Goal: Task Accomplishment & Management: Use online tool/utility

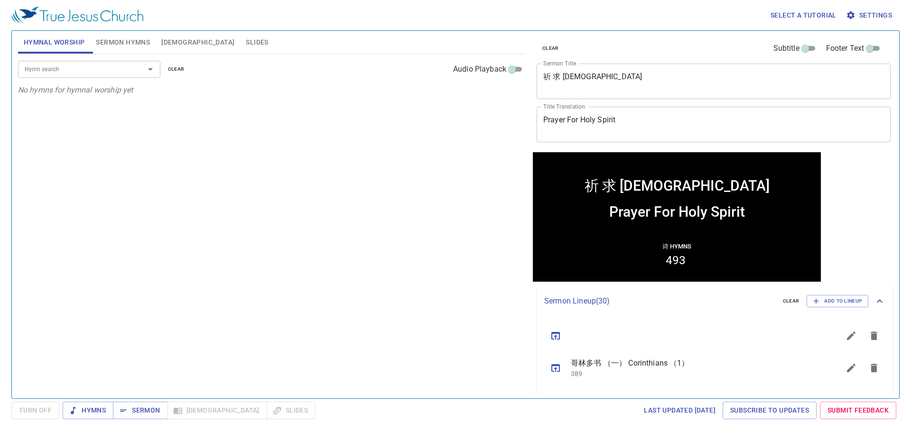
click at [133, 70] on div at bounding box center [143, 69] width 25 height 13
click at [150, 68] on icon "Open" at bounding box center [150, 69] width 5 height 2
drag, startPoint x: 245, startPoint y: 106, endPoint x: 404, endPoint y: 108, distance: 159.5
click at [246, 107] on div "Hymn search Hymn search clear Audio Playback No hymns for hymnal worship yet" at bounding box center [271, 222] width 507 height 337
click at [615, 88] on textarea "祈 求 圣 灵" at bounding box center [714, 81] width 341 height 18
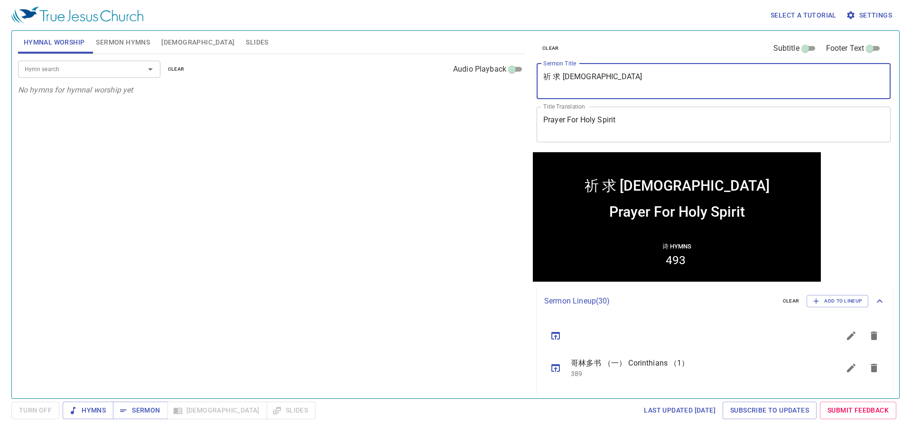
drag, startPoint x: 597, startPoint y: 81, endPoint x: 516, endPoint y: 77, distance: 81.3
click at [516, 77] on div "Hymnal Worship Sermon Hymns Bible Slides Hymn search Hymn search clear Audio Pl…" at bounding box center [455, 211] width 883 height 368
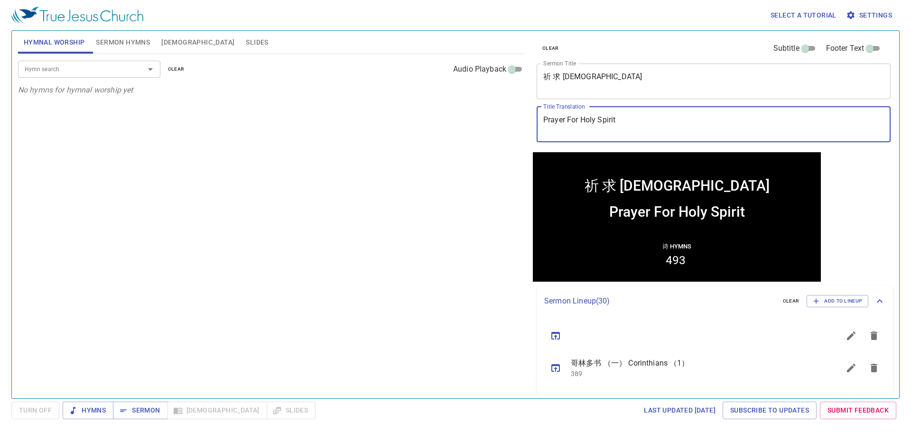
drag, startPoint x: 639, startPoint y: 125, endPoint x: 519, endPoint y: 121, distance: 120.6
click at [519, 121] on div "Hymnal Worship Sermon Hymns Bible Slides Hymn search Hymn search clear Audio Pl…" at bounding box center [455, 211] width 883 height 368
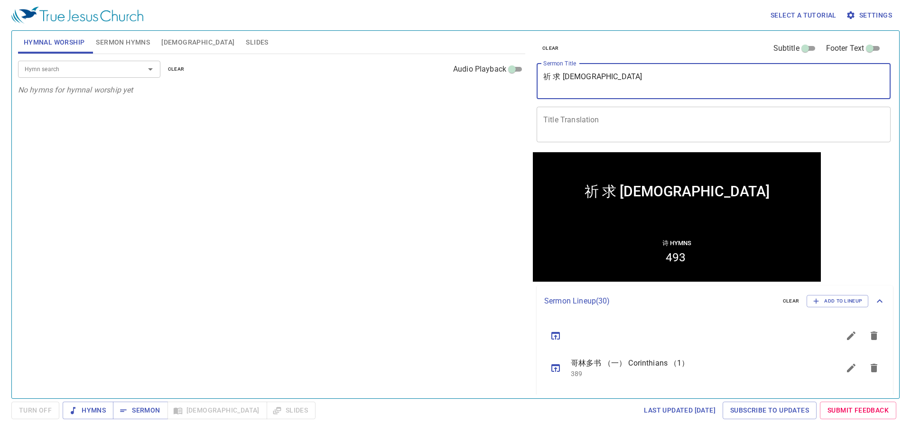
drag, startPoint x: 591, startPoint y: 84, endPoint x: 505, endPoint y: 90, distance: 87.1
click at [507, 87] on div "Hymnal Worship Sermon Hymns Bible Slides Hymn search Hymn search clear Audio Pl…" at bounding box center [455, 211] width 883 height 368
type textarea "SAKRAMEN PERJAMUAN KUDUS"
click at [99, 412] on span "Hymns" at bounding box center [88, 411] width 36 height 12
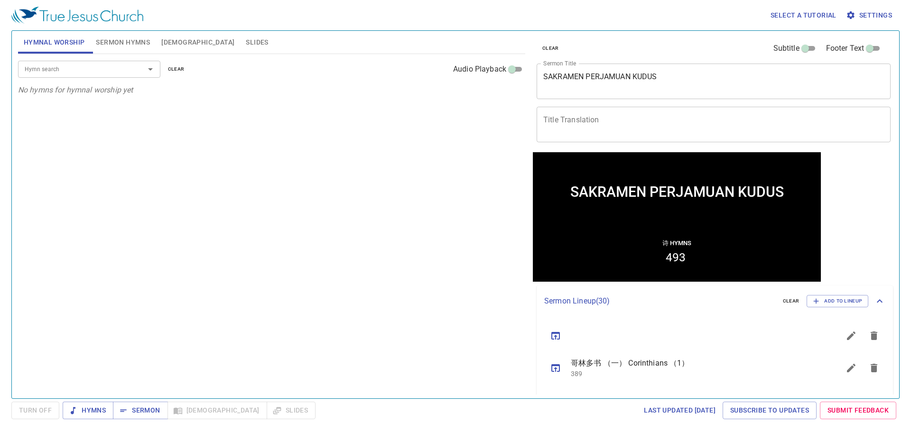
click at [809, 16] on span "Select a tutorial" at bounding box center [804, 15] width 66 height 12
click at [860, 17] on div at bounding box center [455, 216] width 911 height 432
click at [868, 14] on span "Settings" at bounding box center [870, 15] width 44 height 12
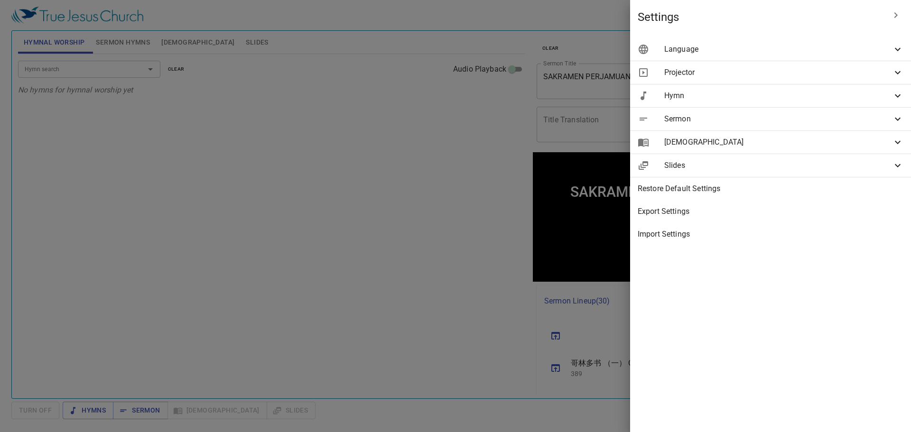
click at [745, 76] on span "Projector" at bounding box center [779, 72] width 228 height 11
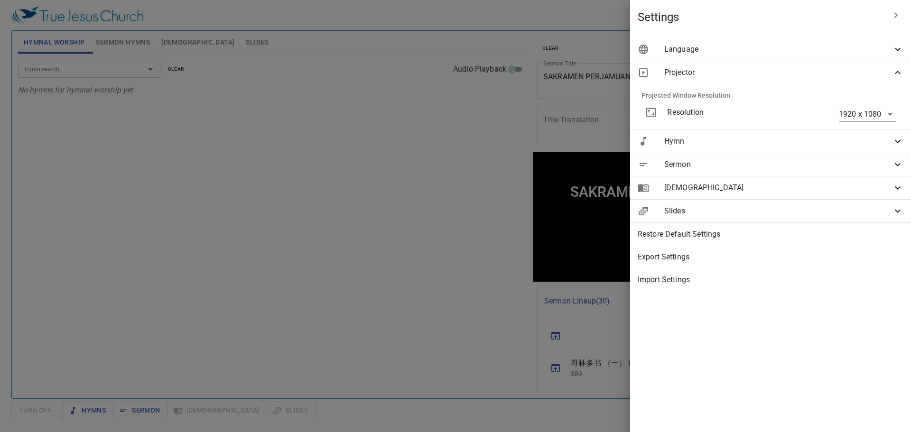
click at [706, 146] on span "Hymn" at bounding box center [779, 141] width 228 height 11
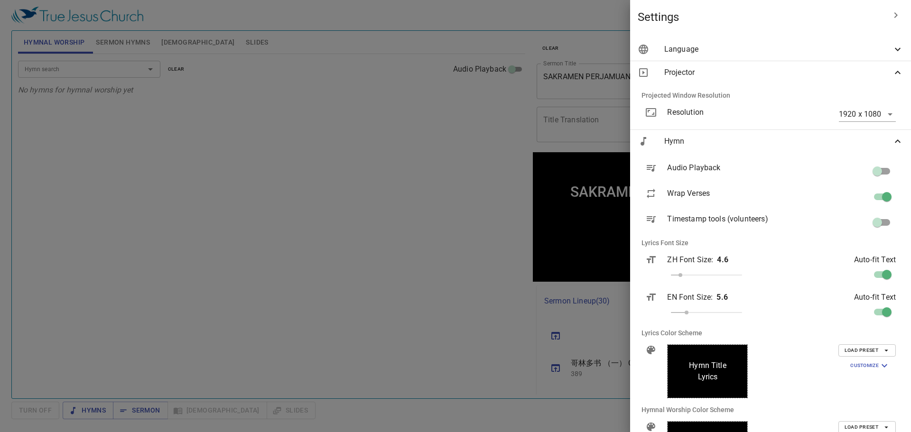
click at [313, 191] on div at bounding box center [455, 216] width 911 height 432
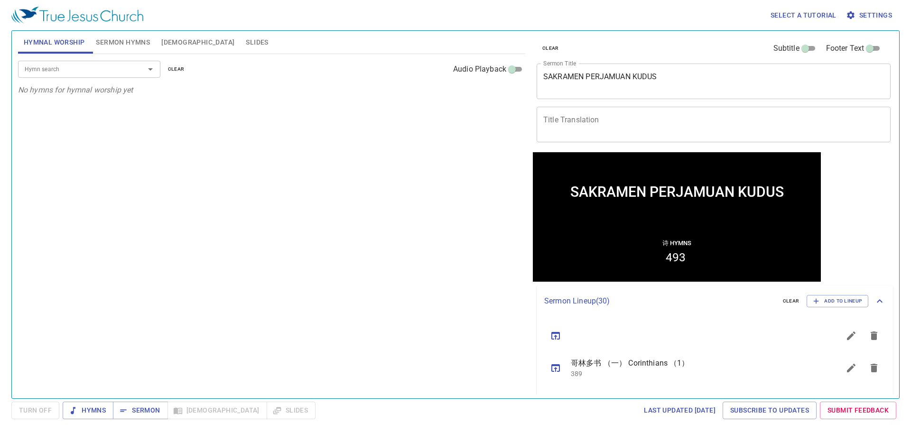
click at [93, 18] on img at bounding box center [77, 15] width 132 height 17
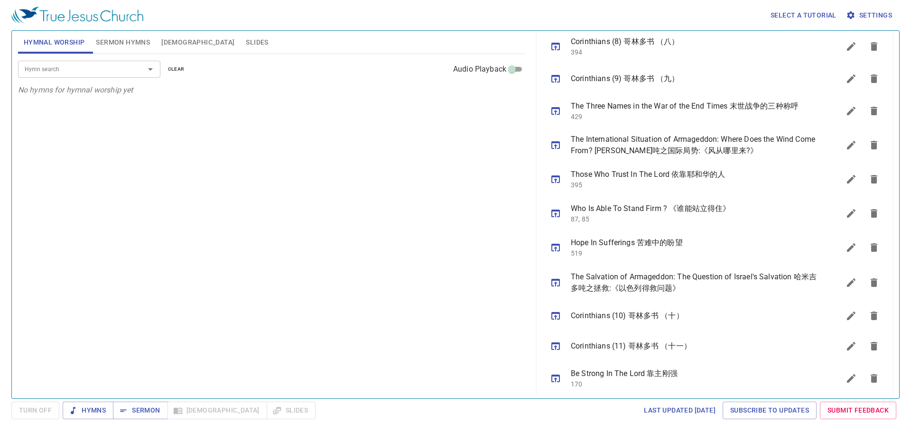
scroll to position [938, 0]
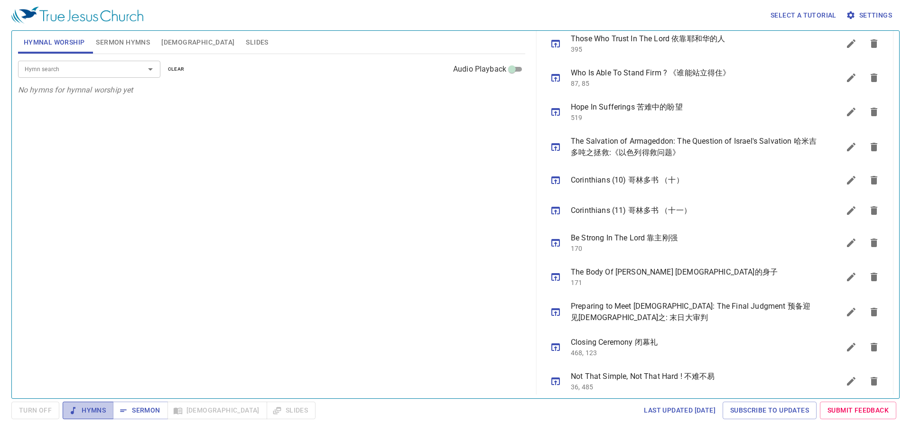
click at [93, 407] on span "Hymns" at bounding box center [88, 411] width 36 height 12
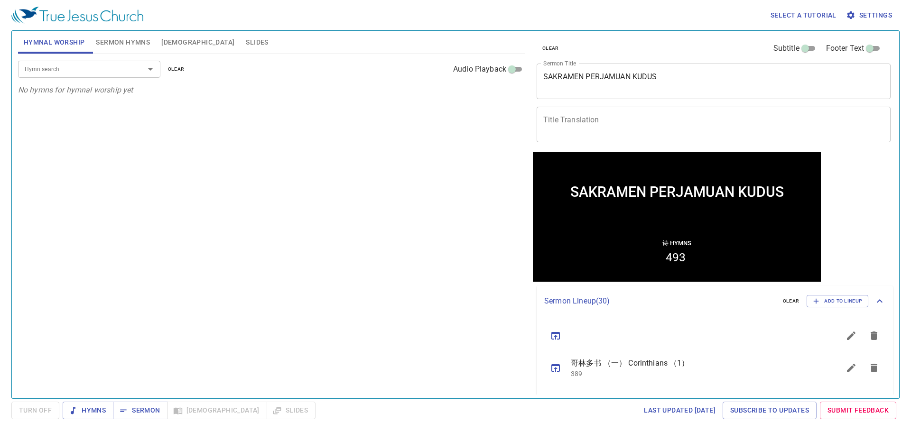
click at [686, 254] on div "诗 Hymns 493" at bounding box center [676, 254] width 283 height 50
click at [676, 263] on li "493" at bounding box center [676, 257] width 20 height 14
drag, startPoint x: 608, startPoint y: 252, endPoint x: 546, endPoint y: 246, distance: 62.4
click at [591, 252] on div "诗 Hymns 493" at bounding box center [676, 254] width 283 height 50
click at [131, 70] on div at bounding box center [143, 69] width 25 height 13
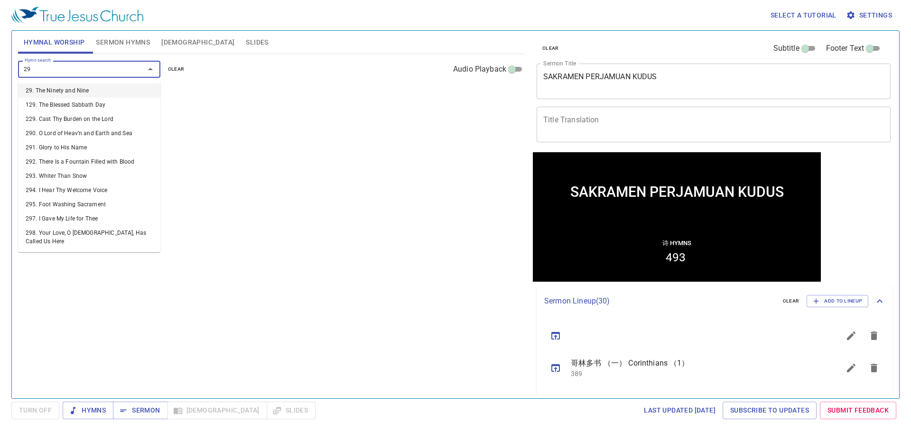
type input "296"
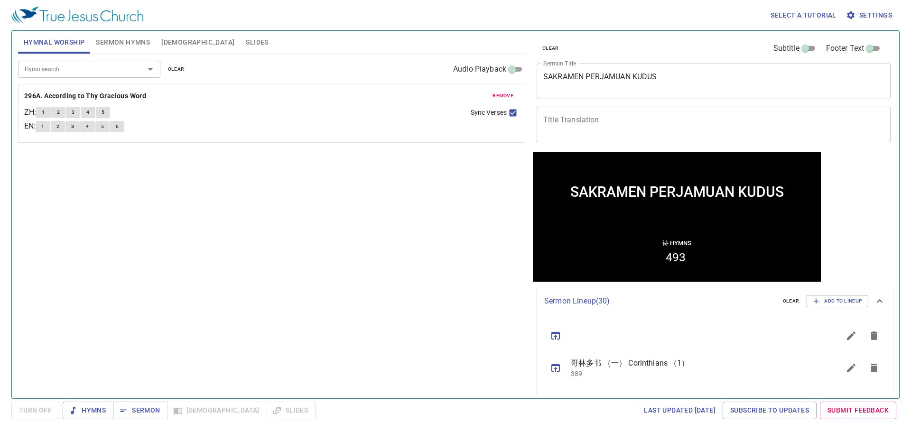
click at [856, 50] on span "Footer Text" at bounding box center [845, 48] width 38 height 11
click at [856, 50] on input "Footer Text" at bounding box center [870, 50] width 34 height 11
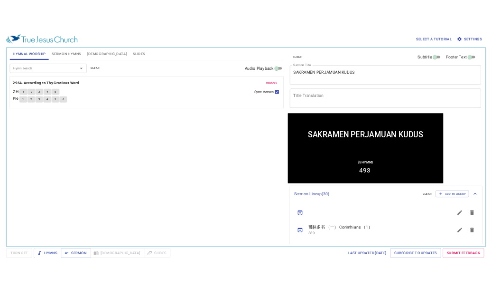
scroll to position [2, 0]
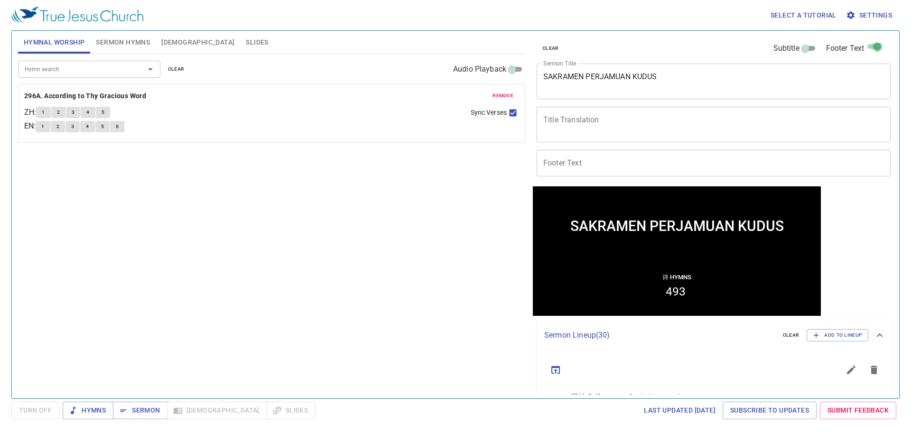
click at [866, 50] on input "Footer Text" at bounding box center [878, 48] width 34 height 11
checkbox input "false"
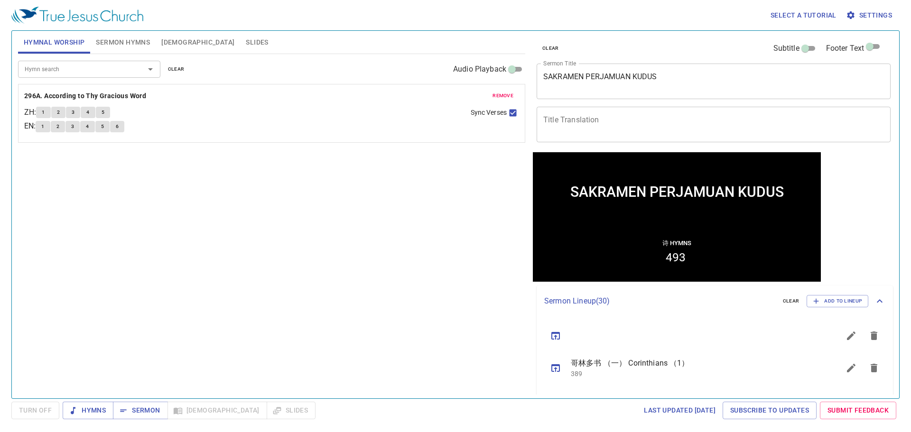
click at [670, 258] on li "493" at bounding box center [676, 257] width 20 height 14
drag, startPoint x: 678, startPoint y: 259, endPoint x: 641, endPoint y: 263, distance: 36.8
click at [641, 263] on div "诗 Hymns 493" at bounding box center [676, 254] width 283 height 50
click at [686, 263] on div "诗 Hymns 493" at bounding box center [676, 254] width 283 height 50
click at [319, 115] on div "1 2 3 4 5" at bounding box center [249, 114] width 427 height 14
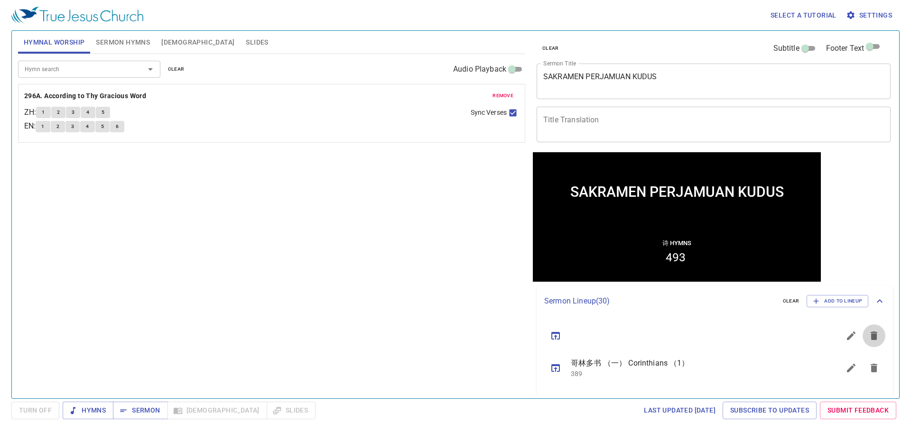
click at [871, 338] on icon "sermon lineup list" at bounding box center [874, 336] width 7 height 9
click at [786, 306] on button "clear" at bounding box center [792, 301] width 28 height 11
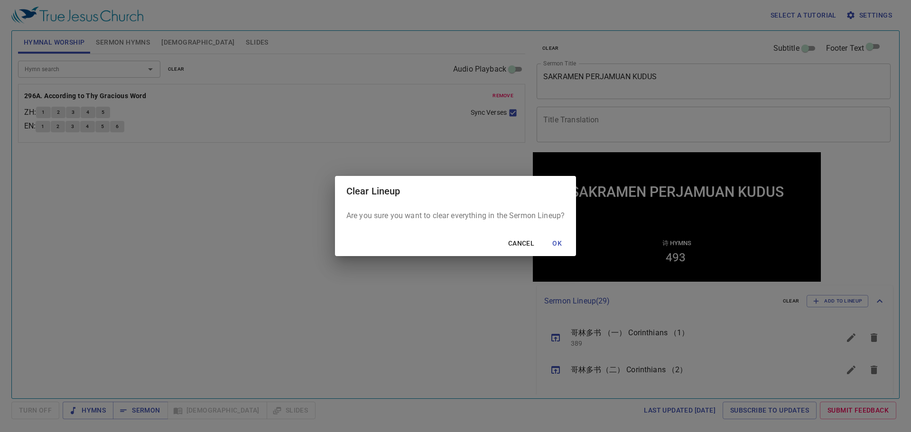
click at [561, 246] on span "OK" at bounding box center [557, 244] width 23 height 12
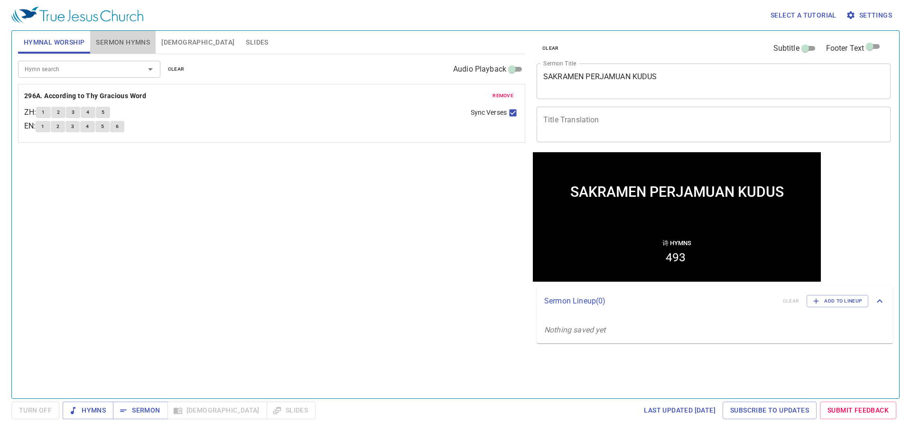
click at [140, 43] on span "Sermon Hymns" at bounding box center [123, 43] width 54 height 12
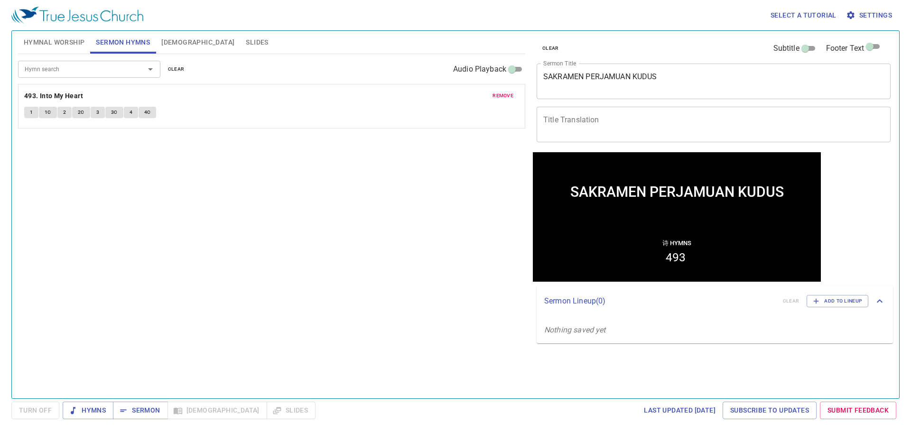
click at [503, 96] on span "remove" at bounding box center [503, 96] width 21 height 9
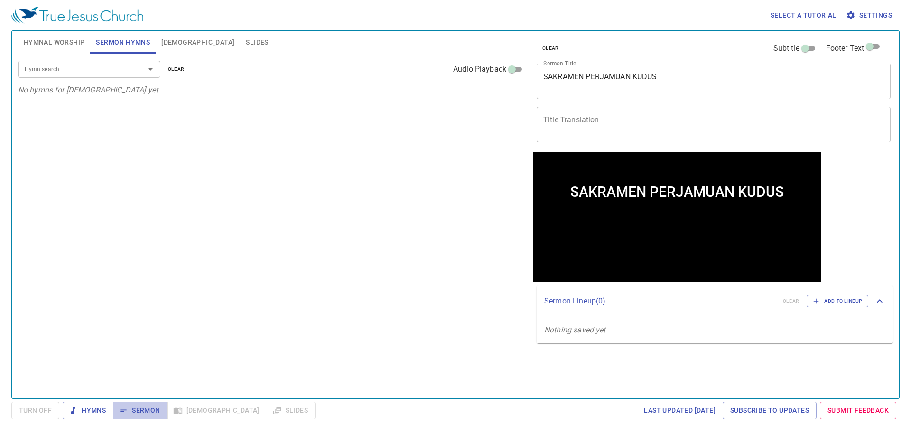
click at [135, 416] on span "Sermon" at bounding box center [140, 411] width 39 height 12
click at [142, 413] on span "Sermon" at bounding box center [140, 411] width 39 height 12
click at [142, 412] on span "Sermon" at bounding box center [140, 411] width 39 height 12
click at [89, 410] on span "Hymns" at bounding box center [88, 411] width 36 height 12
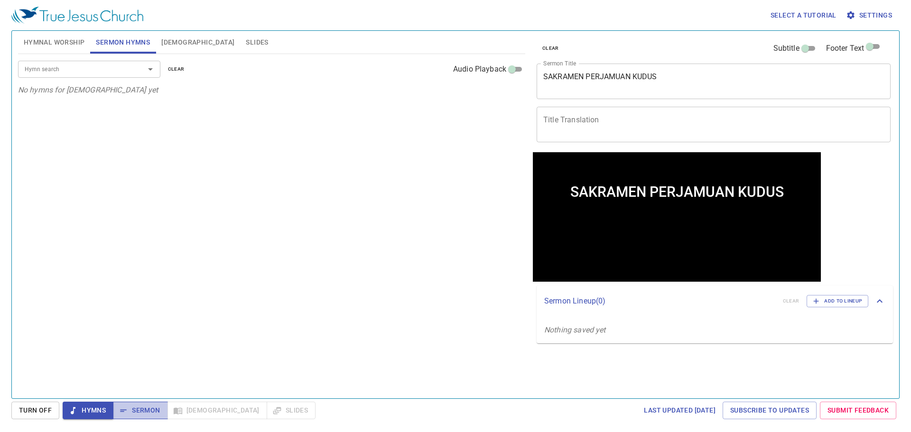
click at [130, 409] on span "Sermon" at bounding box center [140, 411] width 39 height 12
click at [44, 411] on span "Turn Off" at bounding box center [35, 411] width 33 height 12
click at [138, 415] on span "Sermon" at bounding box center [140, 411] width 39 height 12
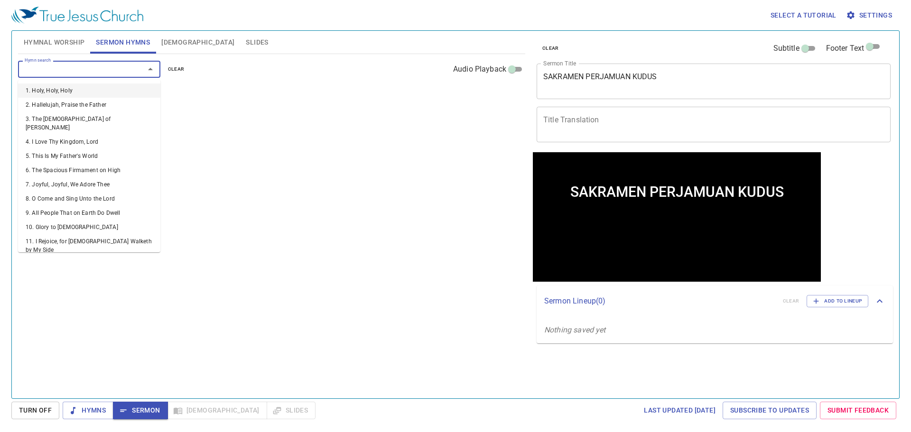
click at [103, 74] on input "Hymn search" at bounding box center [75, 69] width 109 height 11
type input "89"
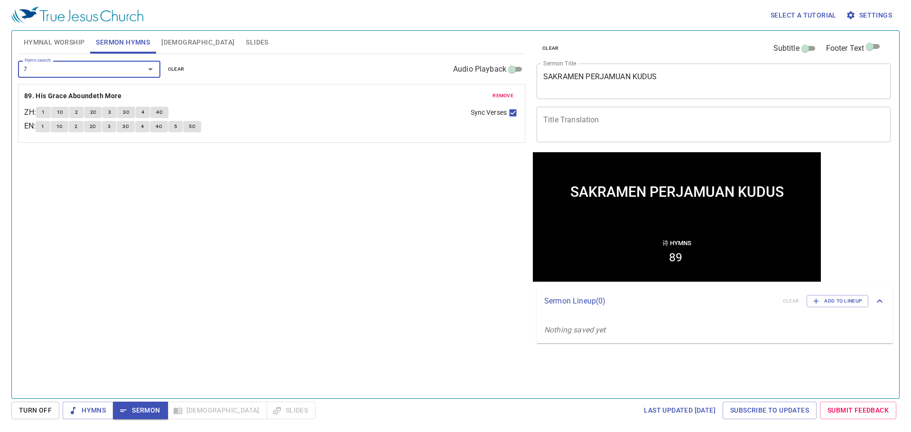
type input "76"
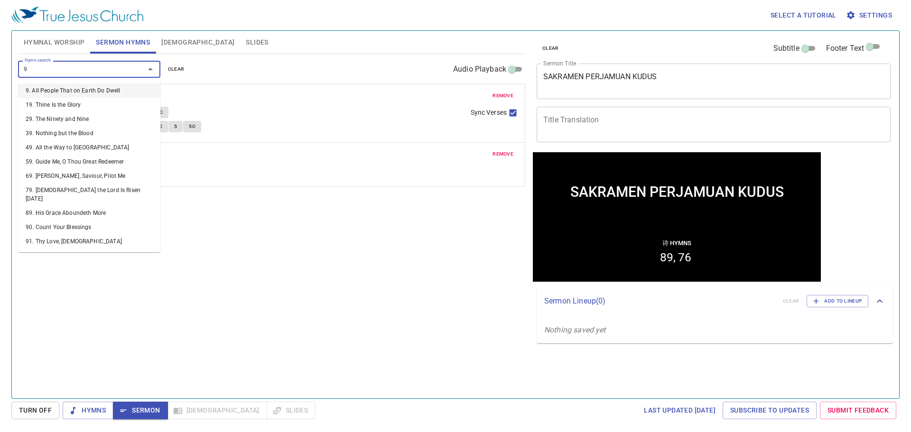
type input "98"
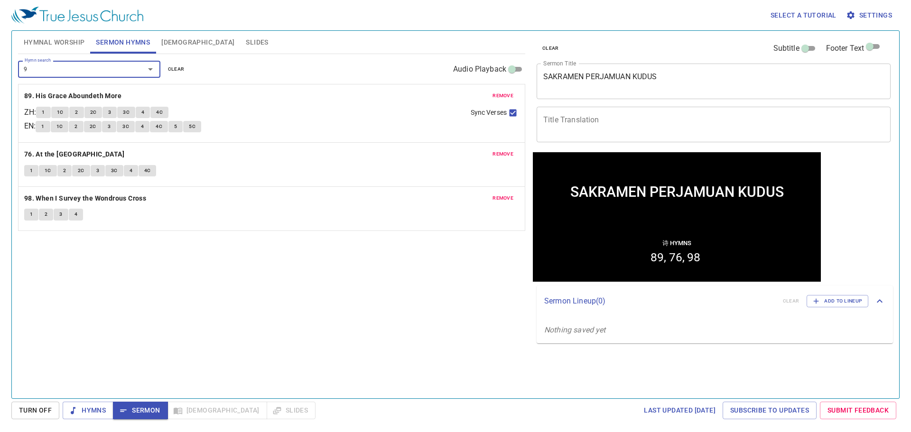
type input "99"
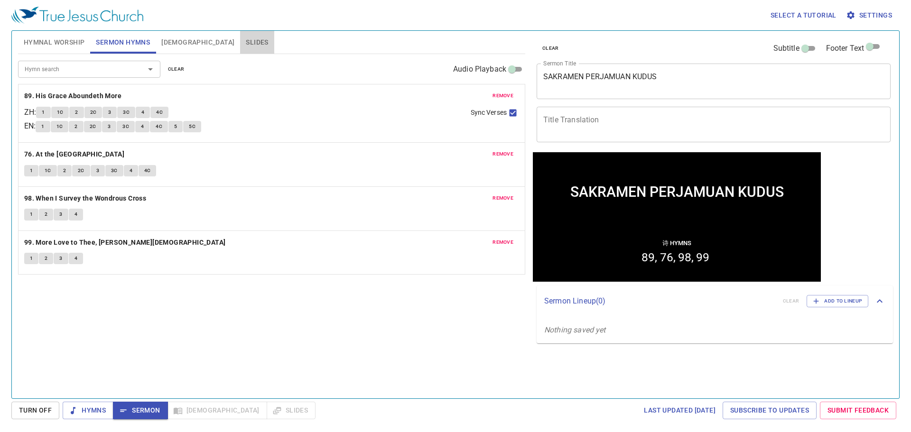
click at [246, 39] on span "Slides" at bounding box center [257, 43] width 22 height 12
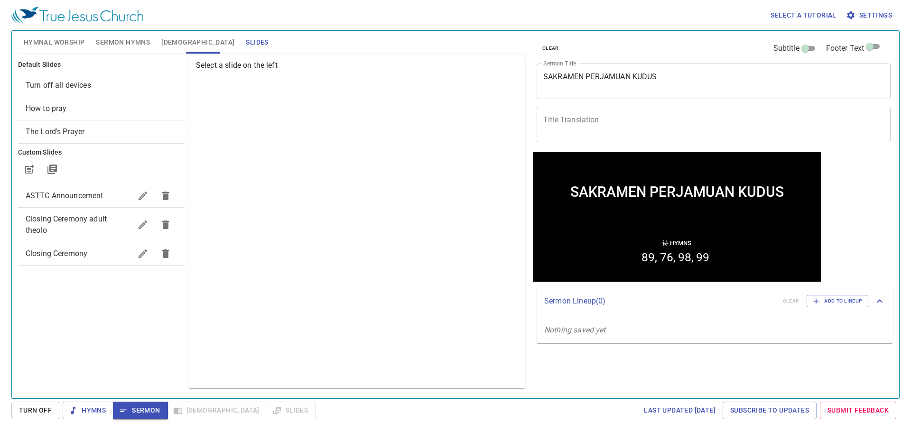
click at [108, 305] on div "Default Slides Turn off all devices How to pray The Lord's Prayer Custom Slides…" at bounding box center [101, 222] width 170 height 337
click at [236, 66] on p "Select a slide on the left" at bounding box center [359, 65] width 326 height 11
click at [103, 338] on div "Default Slides Turn off all devices How to pray The Lord's Prayer Custom Slides…" at bounding box center [101, 222] width 170 height 337
click at [230, 412] on div "Hymns Sermon Bible Slides" at bounding box center [189, 411] width 253 height 18
click at [166, 251] on icon "button" at bounding box center [165, 254] width 7 height 9
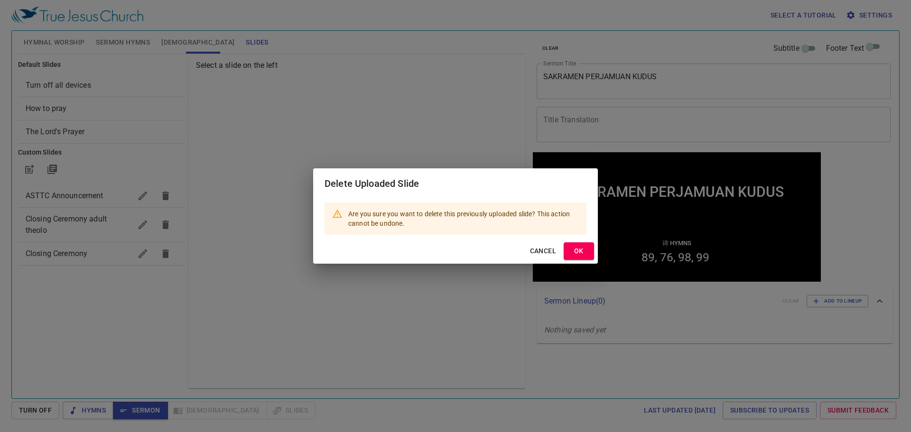
click at [577, 255] on span "OK" at bounding box center [579, 251] width 15 height 12
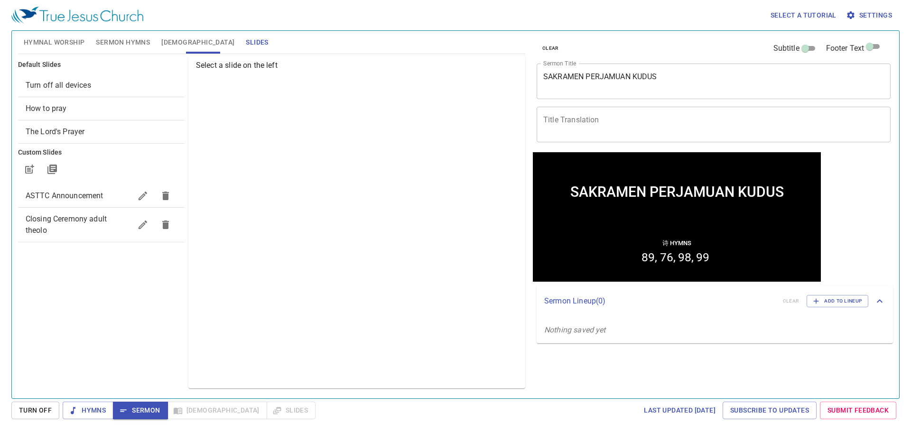
click at [71, 287] on div "Default Slides Turn off all devices How to pray The Lord's Prayer Custom Slides…" at bounding box center [101, 222] width 170 height 337
click at [117, 39] on span "Sermon Hymns" at bounding box center [123, 43] width 54 height 12
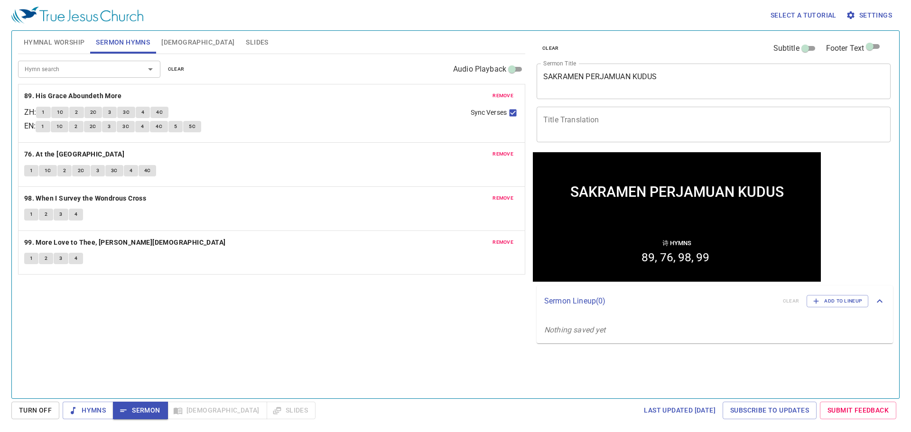
click at [163, 39] on span "Bible" at bounding box center [197, 43] width 73 height 12
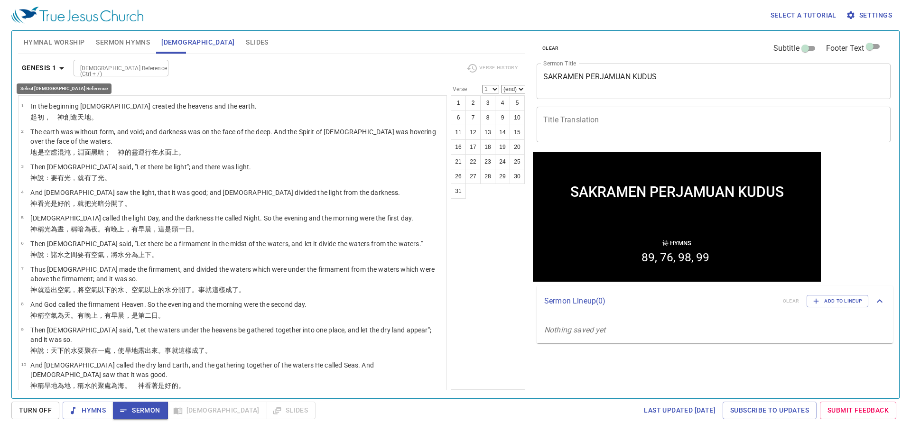
click at [58, 67] on icon "button" at bounding box center [61, 68] width 11 height 11
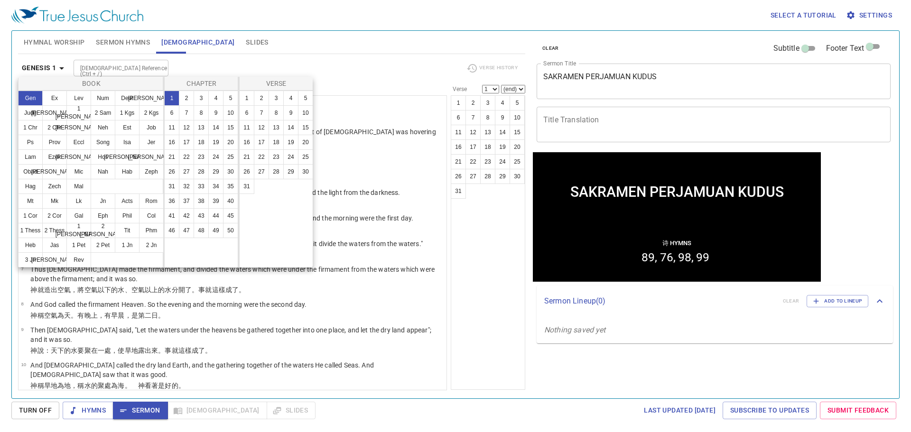
click at [278, 57] on div at bounding box center [455, 216] width 911 height 432
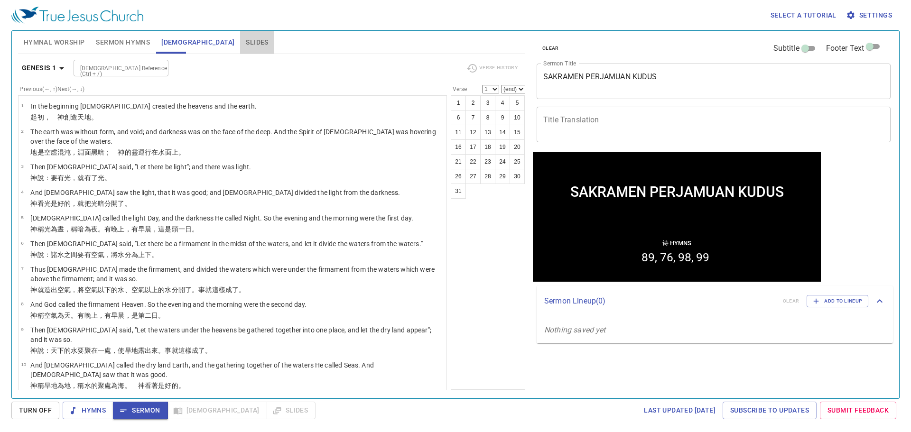
click at [246, 45] on span "Slides" at bounding box center [257, 43] width 22 height 12
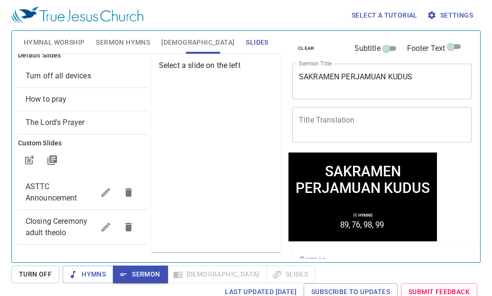
scroll to position [21, 0]
click at [177, 147] on div "Select a slide on the left" at bounding box center [216, 154] width 130 height 196
click at [102, 223] on icon "button" at bounding box center [106, 227] width 9 height 9
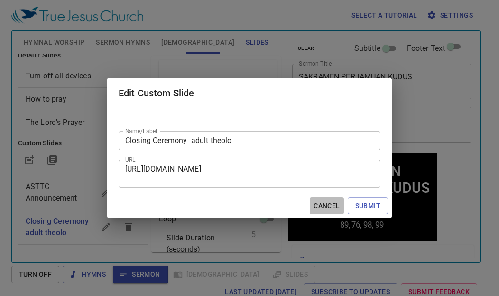
click at [323, 206] on span "Cancel" at bounding box center [327, 206] width 26 height 12
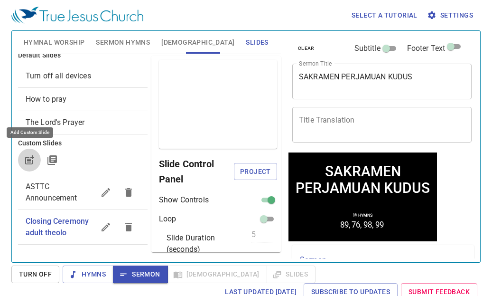
click at [27, 154] on icon "button" at bounding box center [29, 159] width 11 height 11
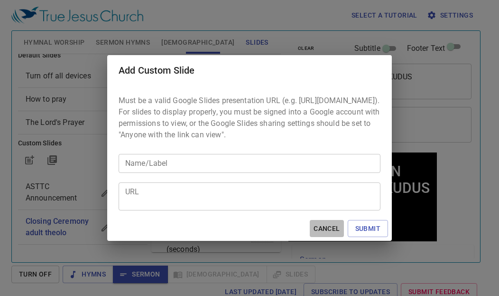
click at [317, 235] on span "Cancel" at bounding box center [327, 229] width 26 height 12
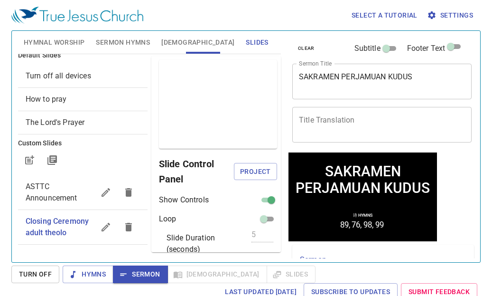
click at [102, 224] on icon "button" at bounding box center [106, 227] width 9 height 9
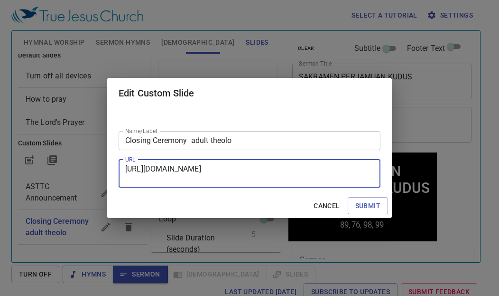
click at [268, 178] on textarea "https://docs.google.com/presentation/d/17Oc6J1Z_fsZywR_59wDimy8Crop4OclgjxlYNl3…" at bounding box center [249, 173] width 249 height 18
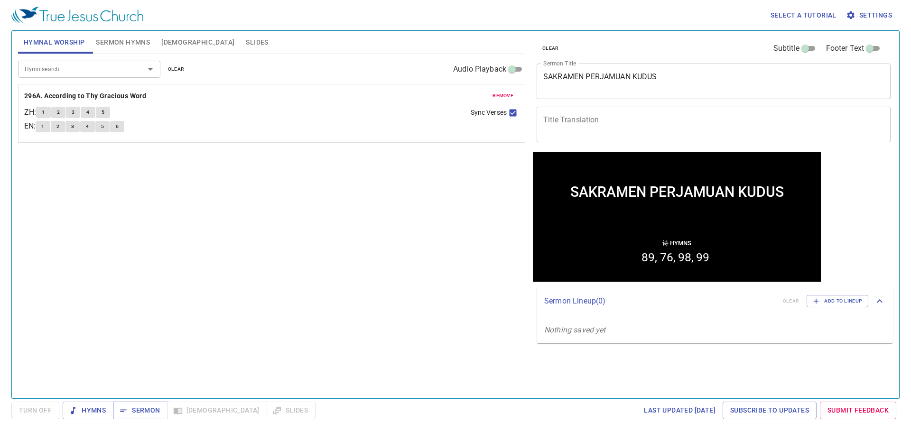
click at [146, 412] on span "Sermon" at bounding box center [140, 411] width 39 height 12
click at [141, 416] on span "Sermon" at bounding box center [140, 411] width 39 height 12
click at [133, 416] on span "Sermon" at bounding box center [140, 411] width 39 height 12
click at [30, 412] on span "Turn Off" at bounding box center [35, 411] width 33 height 12
click at [133, 414] on span "Sermon" at bounding box center [140, 411] width 39 height 12
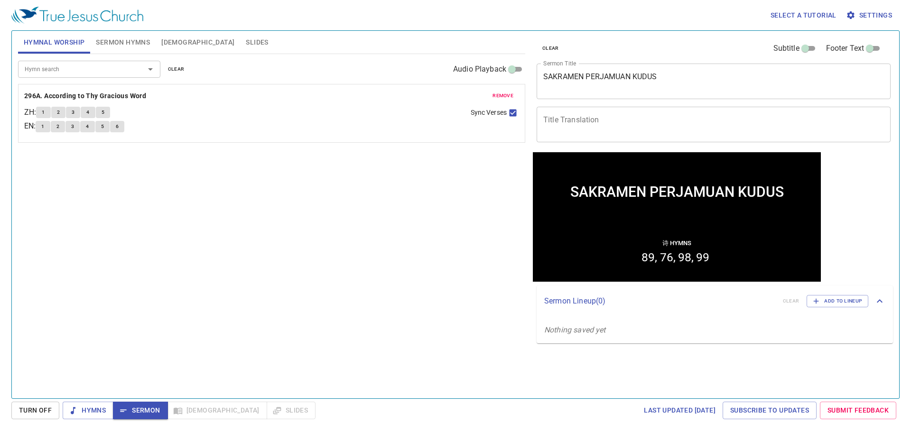
click at [246, 43] on span "Slides" at bounding box center [257, 43] width 22 height 12
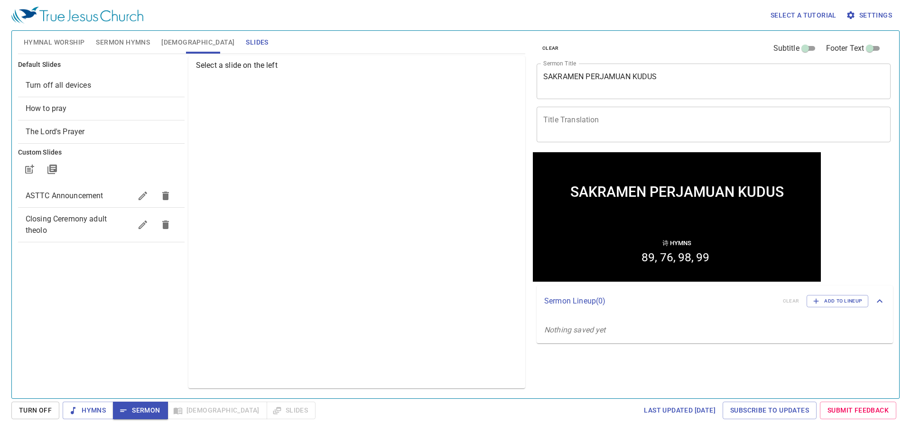
click at [135, 43] on span "Sermon Hymns" at bounding box center [123, 43] width 54 height 12
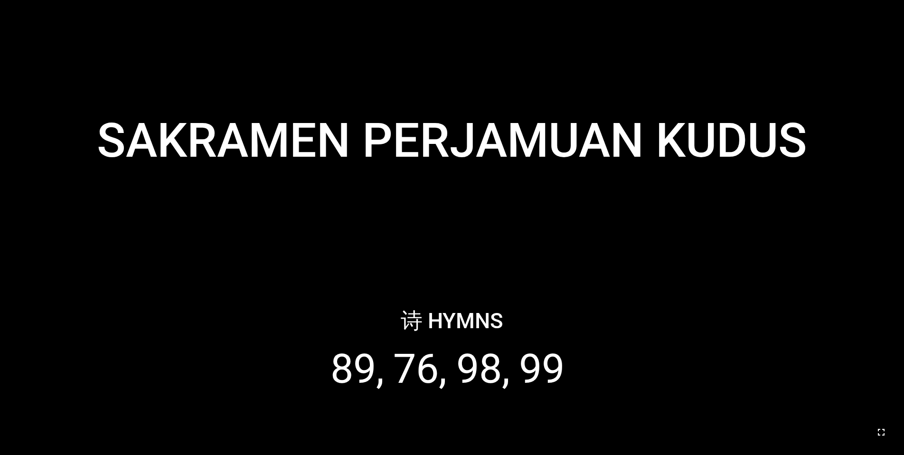
click at [881, 432] on icon "button" at bounding box center [880, 431] width 11 height 11
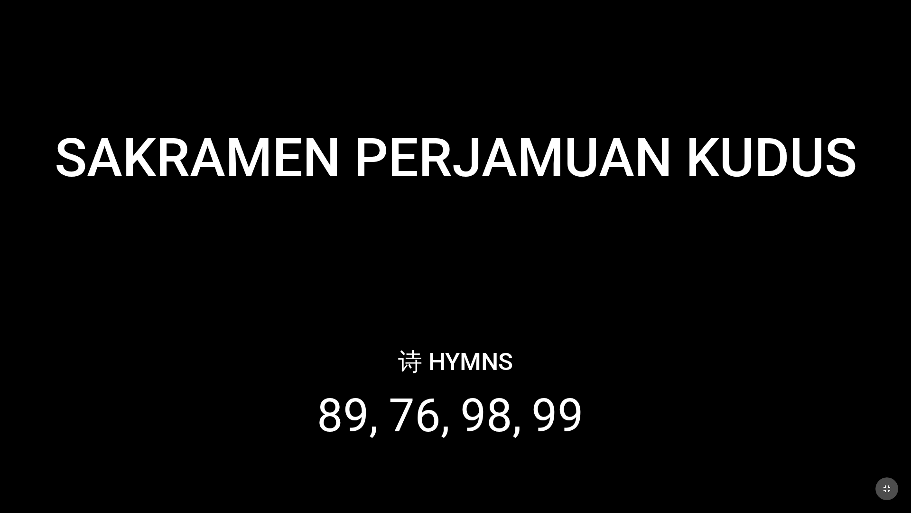
click at [888, 454] on icon "button" at bounding box center [887, 488] width 7 height 7
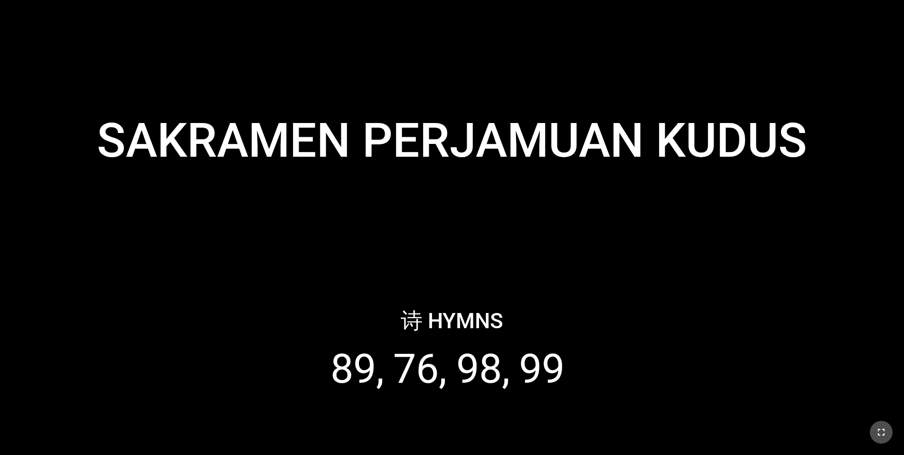
click at [880, 436] on icon "button" at bounding box center [880, 431] width 11 height 11
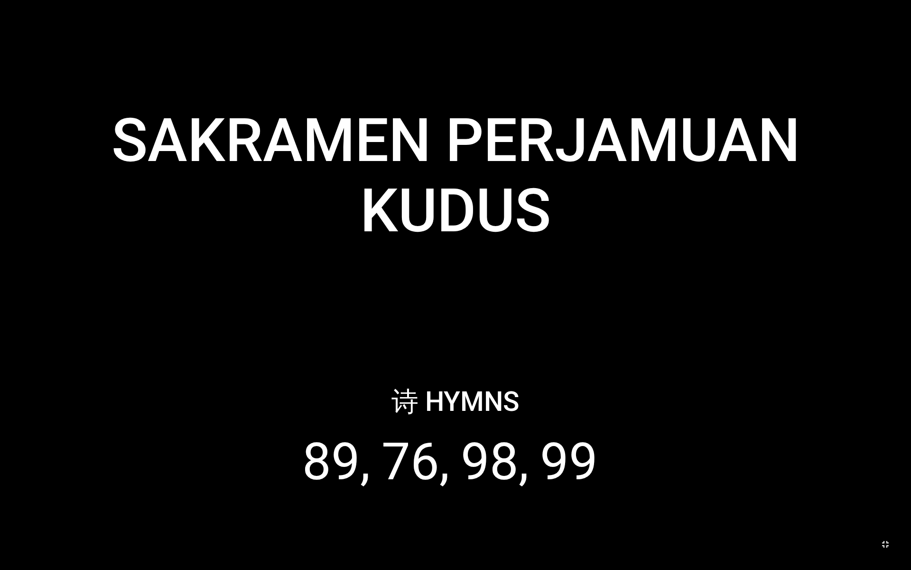
drag, startPoint x: 704, startPoint y: 447, endPoint x: 660, endPoint y: 531, distance: 94.9
click at [664, 0] on div "SAKRAMEN PERJAMUAN KUDUS SAKRAMEN PERJAMUAN KUDUS 诗 Hymns 89 76 98 99 诗颂崇拜 诗颂崇拜…" at bounding box center [455, 0] width 911 height 0
